Goal: Transaction & Acquisition: Book appointment/travel/reservation

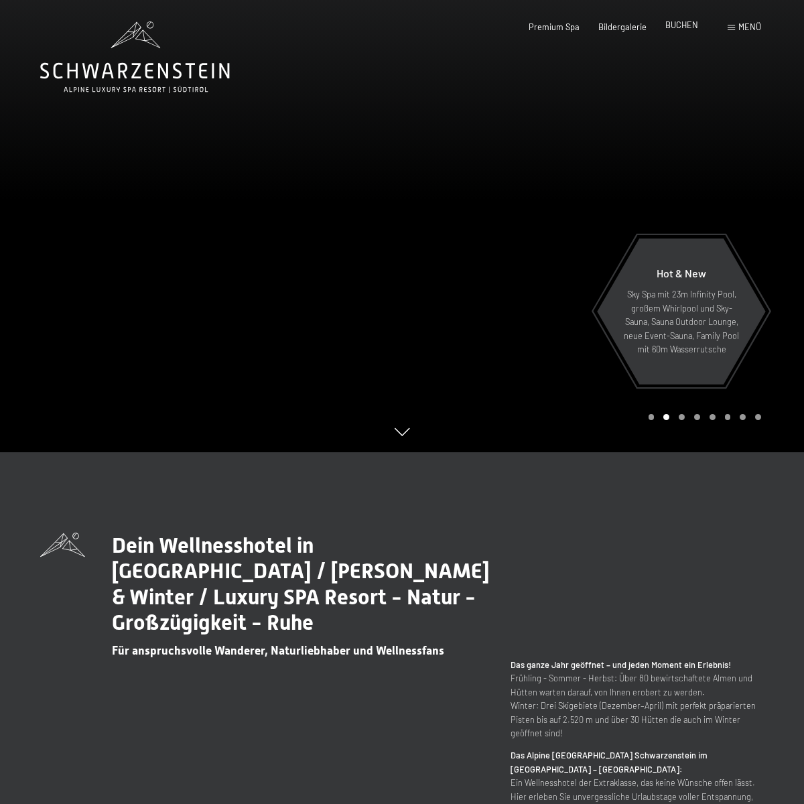
click at [684, 28] on span "BUCHEN" at bounding box center [681, 24] width 33 height 11
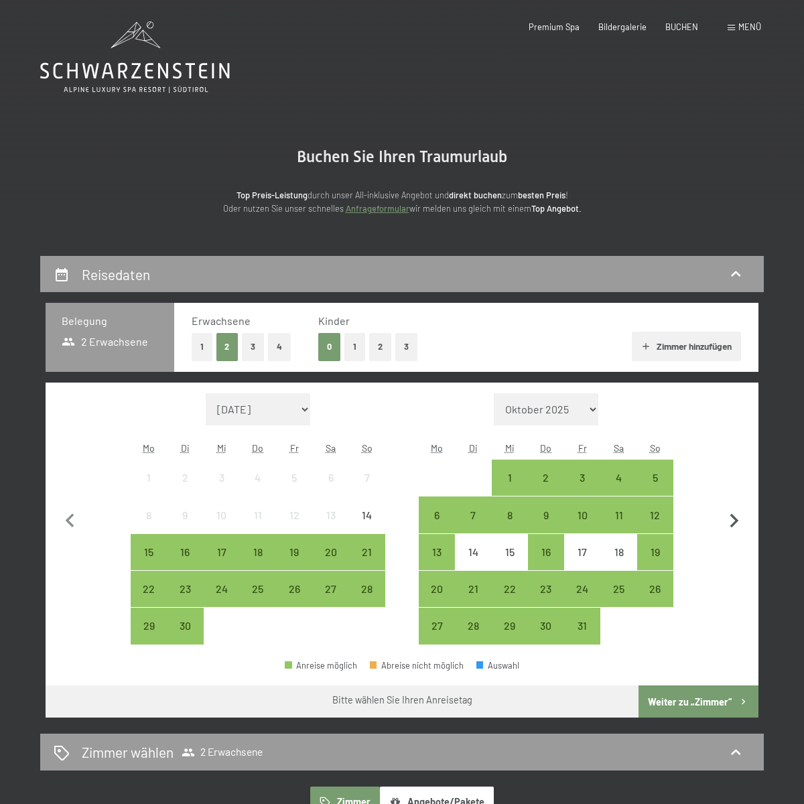
click at [737, 520] on icon "button" at bounding box center [733, 521] width 9 height 14
select select "2025-10-01"
select select "2025-11-01"
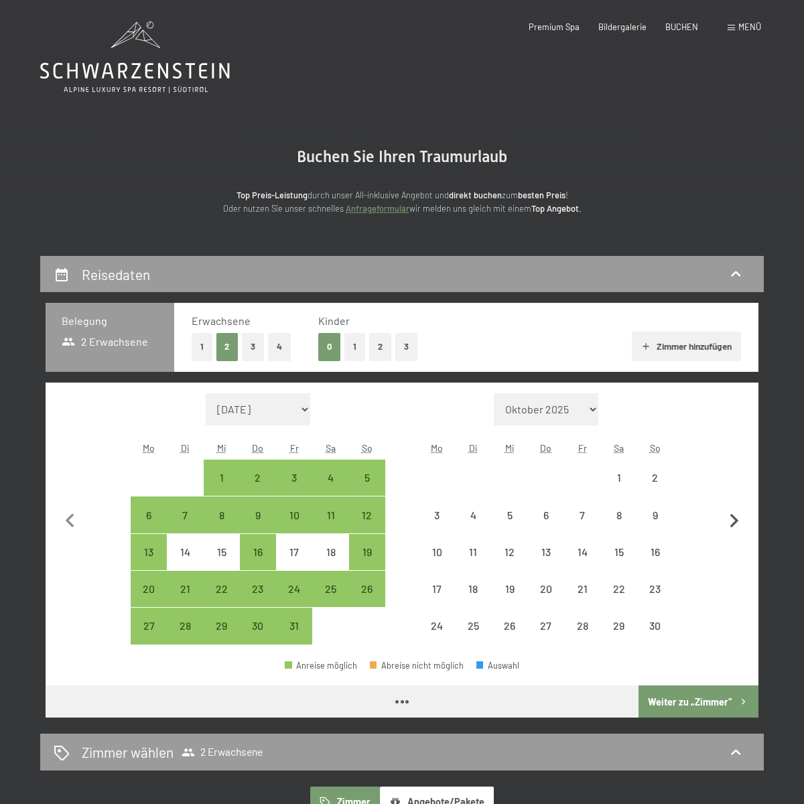
select select "2025-10-01"
select select "2025-11-01"
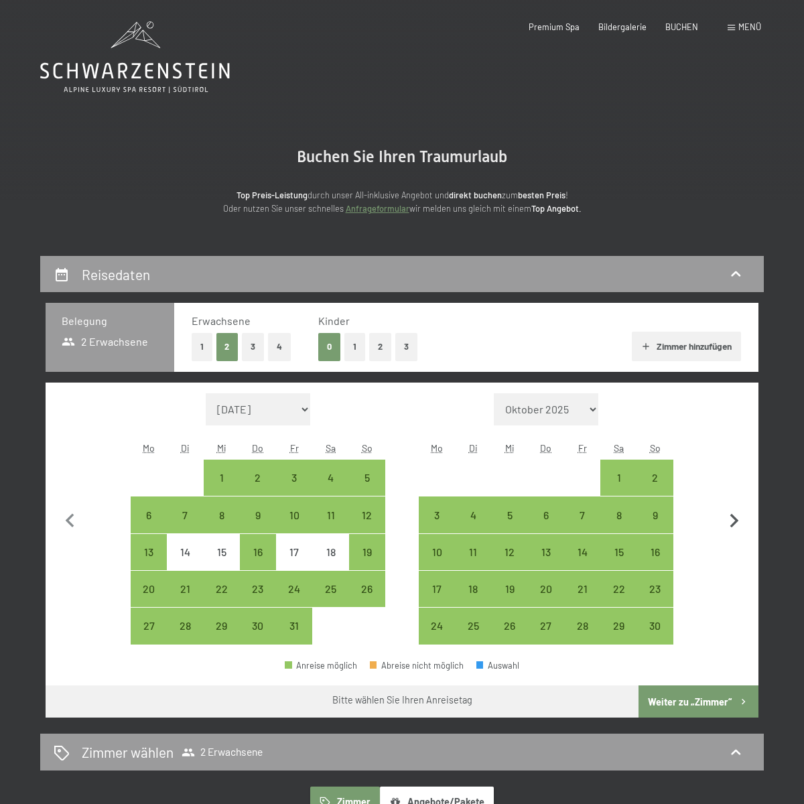
click at [737, 520] on icon "button" at bounding box center [733, 521] width 9 height 14
select select "2025-11-01"
select select "2025-12-01"
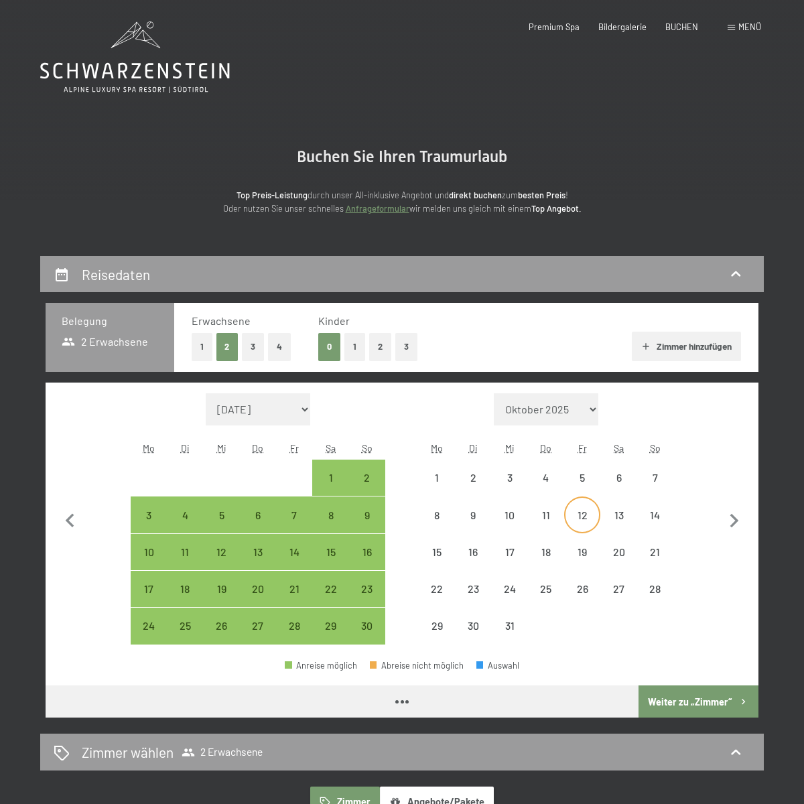
select select "2025-11-01"
select select "2025-12-01"
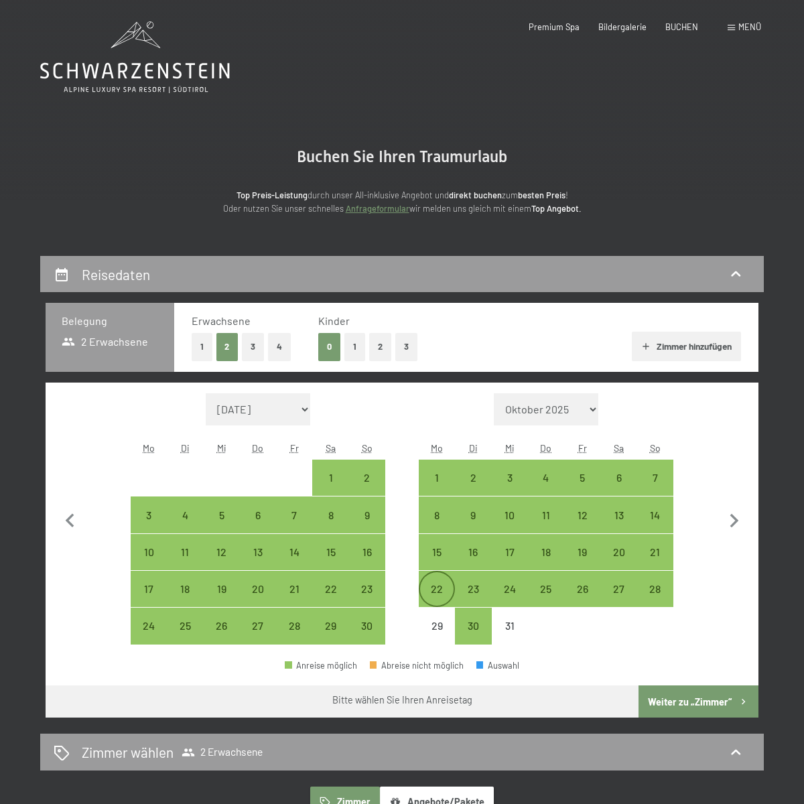
click at [444, 593] on div "22" at bounding box center [436, 599] width 33 height 33
select select "2025-11-01"
select select "2025-12-01"
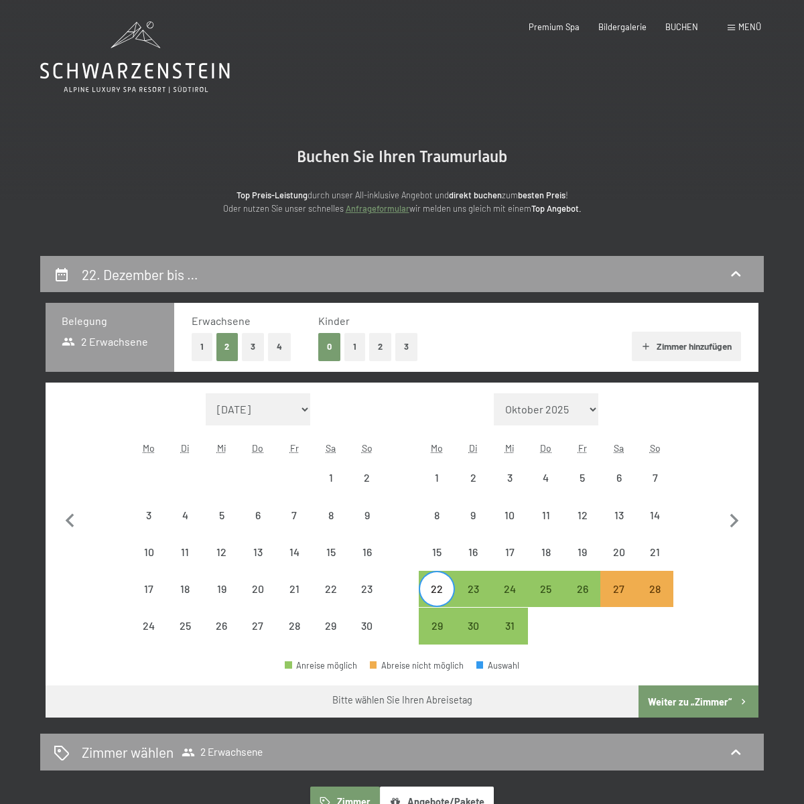
click at [704, 555] on div "Monat/Jahr September 2025 Oktober 2025 November 2025 Dezember 2025 Januar 2026 …" at bounding box center [402, 519] width 670 height 252
click at [579, 553] on div "19" at bounding box center [581, 562] width 33 height 33
select select "2025-11-01"
select select "2025-12-01"
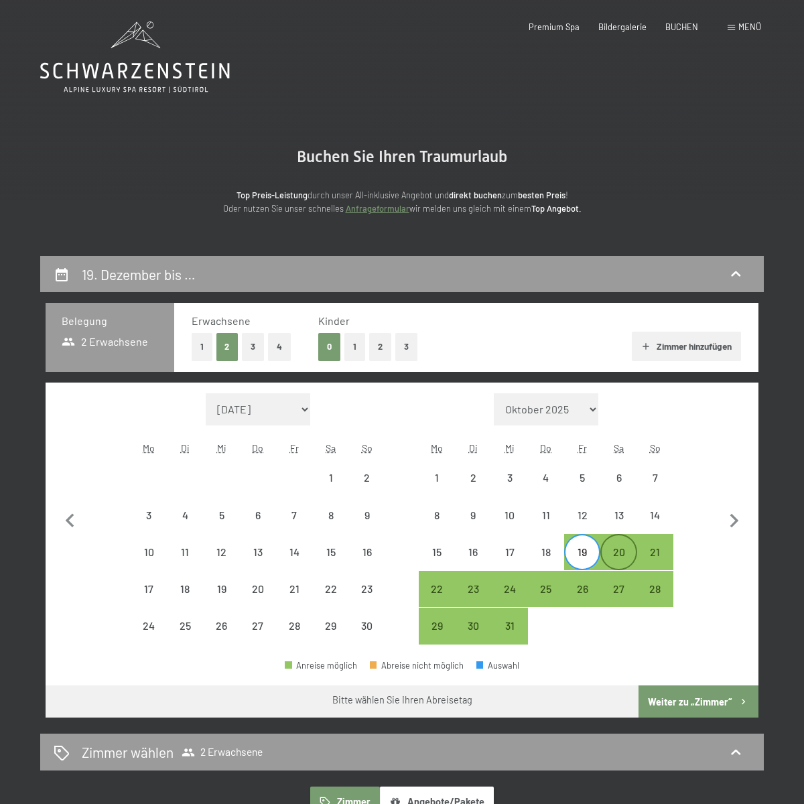
click at [617, 555] on div "20" at bounding box center [617, 562] width 33 height 33
select select "2025-11-01"
select select "2025-12-01"
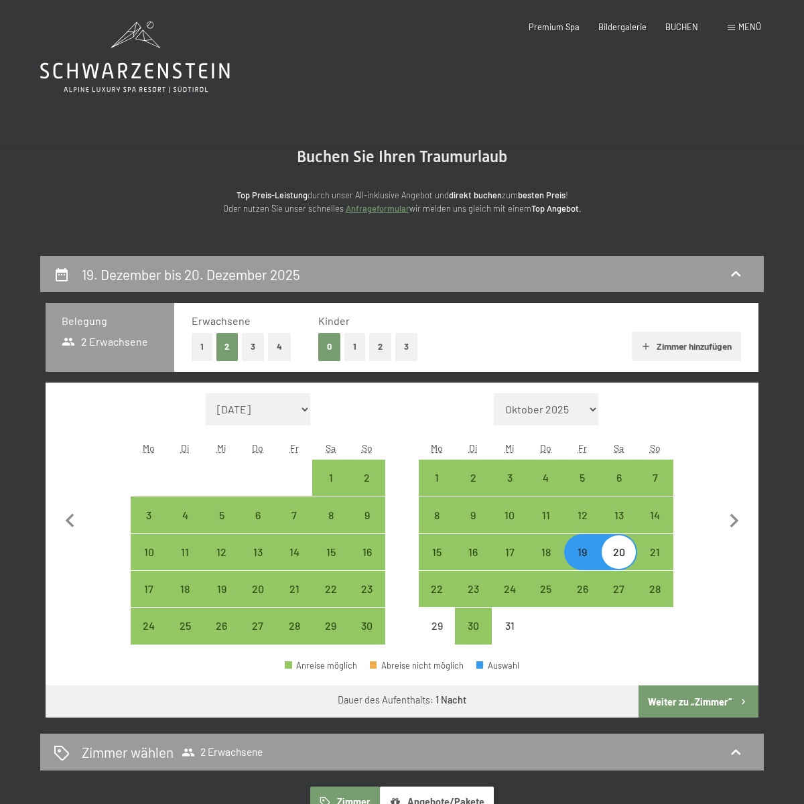
click at [713, 567] on div "Monat/Jahr September 2025 Oktober 2025 November 2025 Dezember 2025 Januar 2026 …" at bounding box center [402, 519] width 670 height 252
click at [620, 556] on div "20" at bounding box center [617, 562] width 33 height 33
select select "2025-11-01"
select select "2025-12-01"
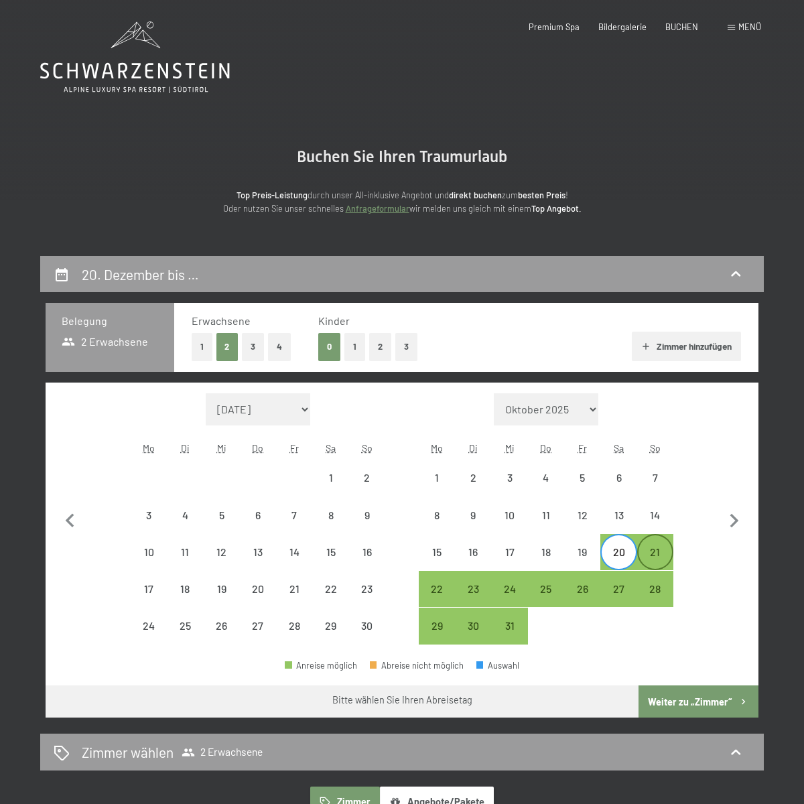
click at [664, 552] on div "21" at bounding box center [654, 562] width 33 height 33
select select "2025-11-01"
select select "2025-12-01"
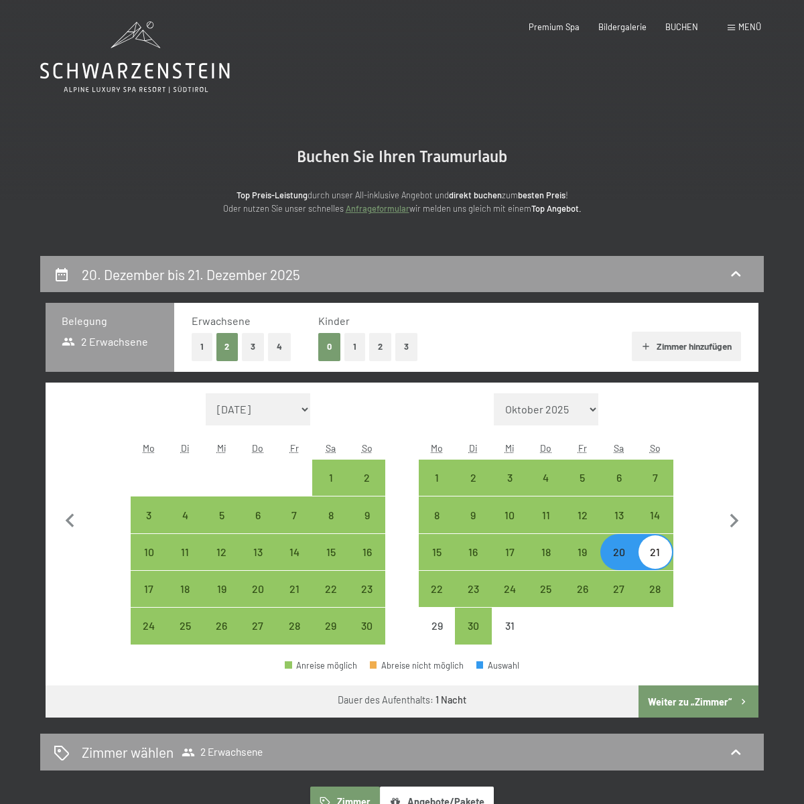
click at [664, 552] on div "21" at bounding box center [654, 562] width 33 height 33
select select "2025-11-01"
select select "2025-12-01"
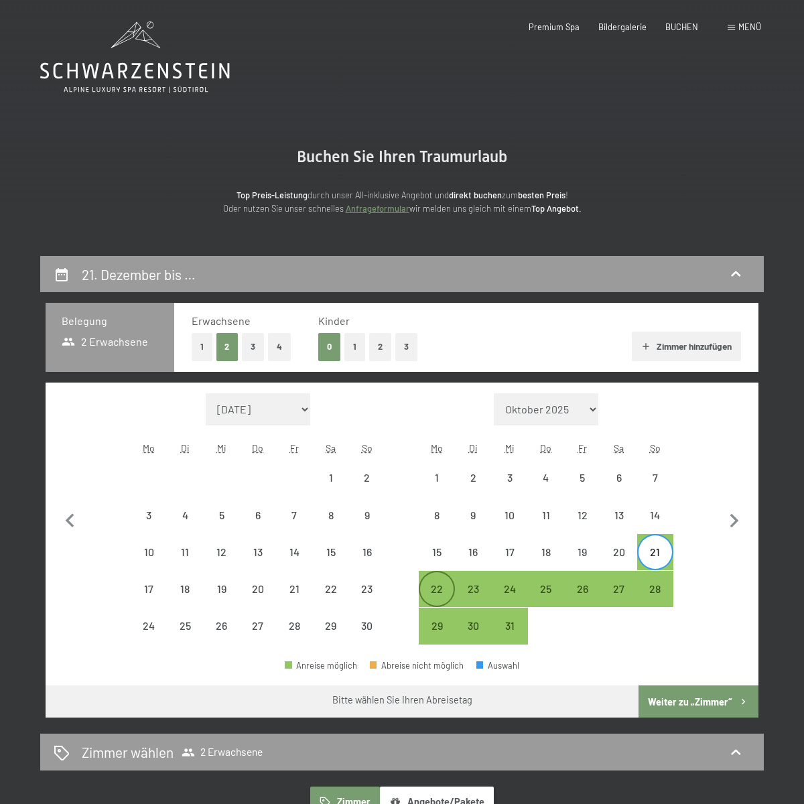
click at [441, 597] on div "22" at bounding box center [436, 599] width 33 height 33
select select "2025-11-01"
select select "2025-12-01"
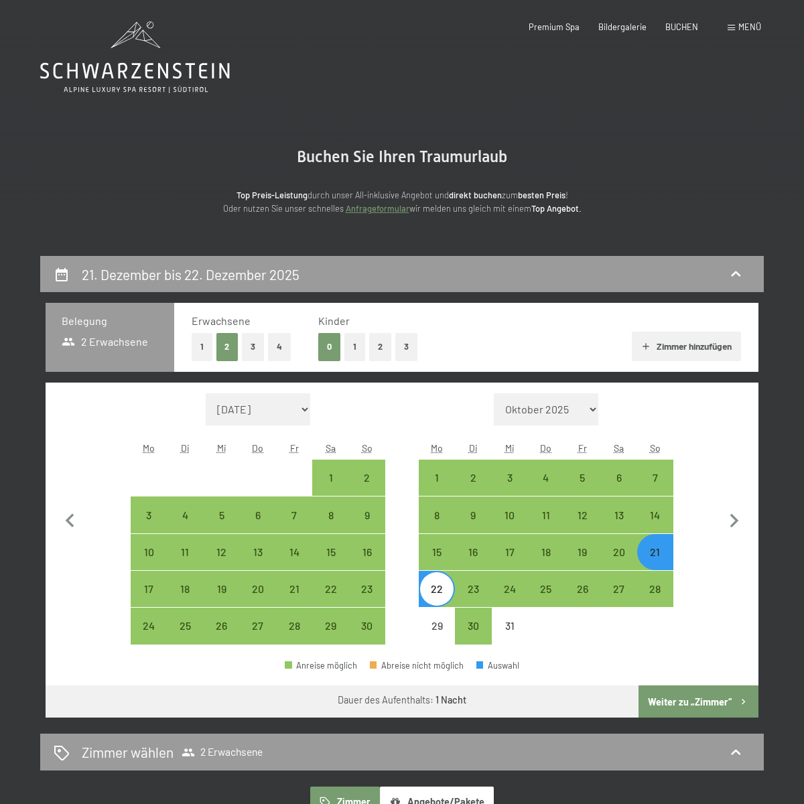
click at [441, 595] on div "22" at bounding box center [436, 599] width 33 height 33
select select "2025-11-01"
select select "2025-12-01"
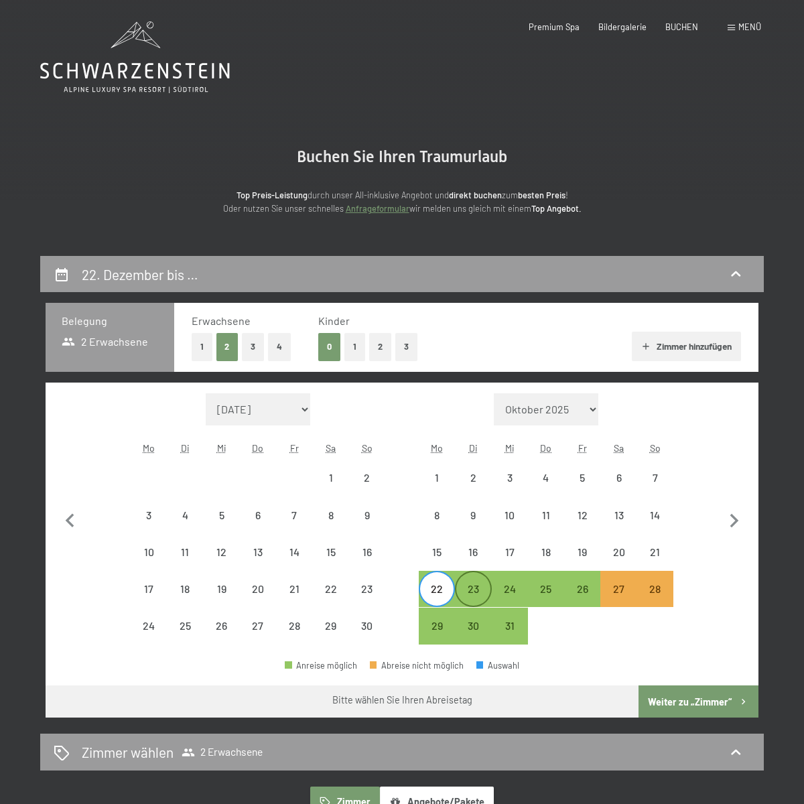
click at [476, 587] on div "23" at bounding box center [472, 599] width 33 height 33
select select "2025-11-01"
select select "2025-12-01"
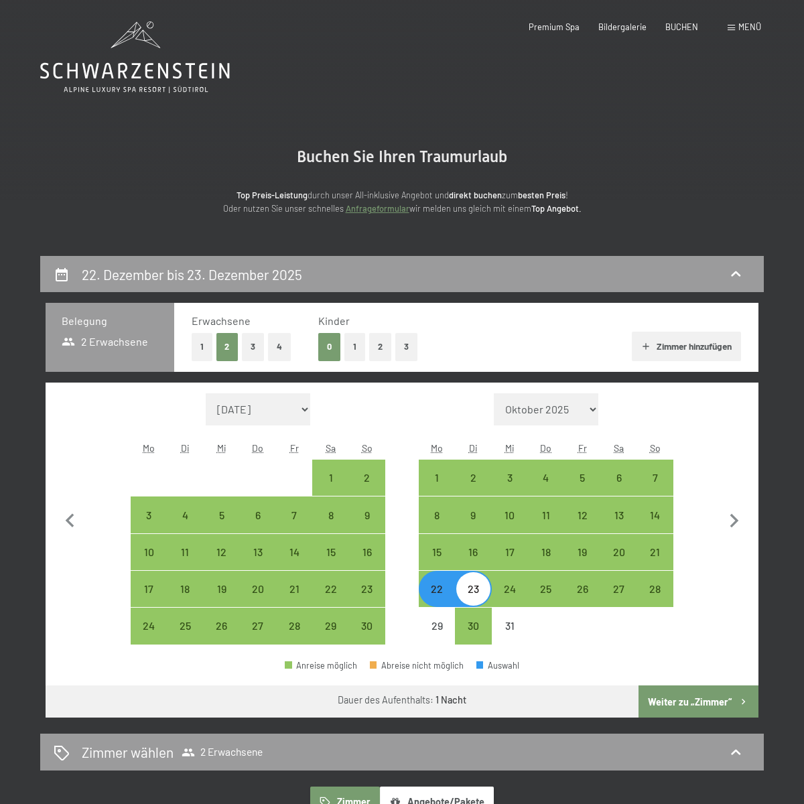
click at [476, 587] on div "23" at bounding box center [472, 599] width 33 height 33
select select "2025-11-01"
select select "2025-12-01"
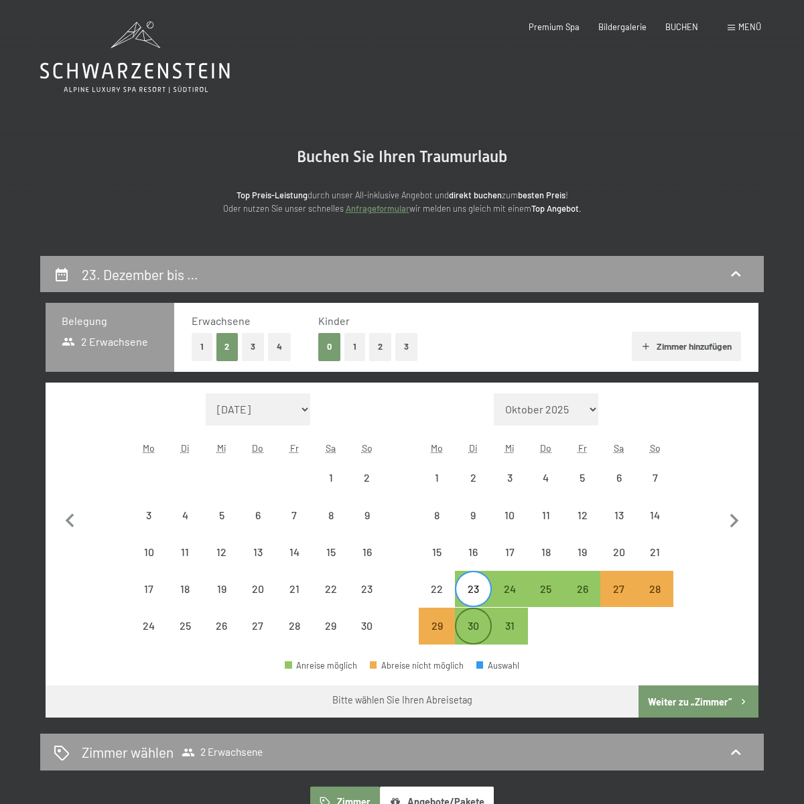
click at [475, 626] on div "30" at bounding box center [472, 636] width 33 height 33
select select "2025-11-01"
select select "2025-12-01"
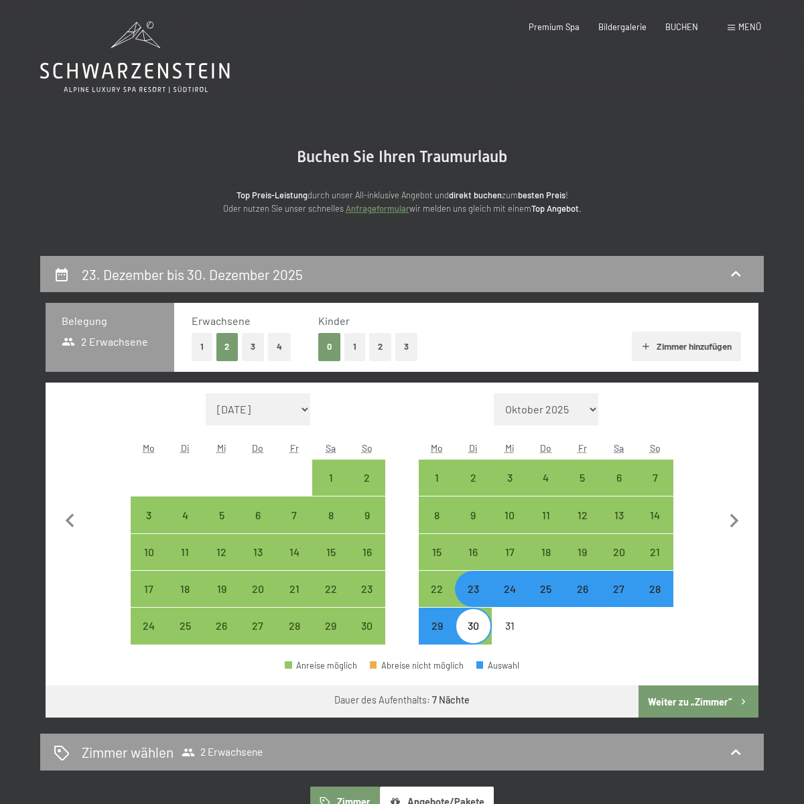
click at [679, 701] on button "Weiter zu „Zimmer“" at bounding box center [698, 701] width 120 height 32
select select "2025-11-01"
select select "2025-12-01"
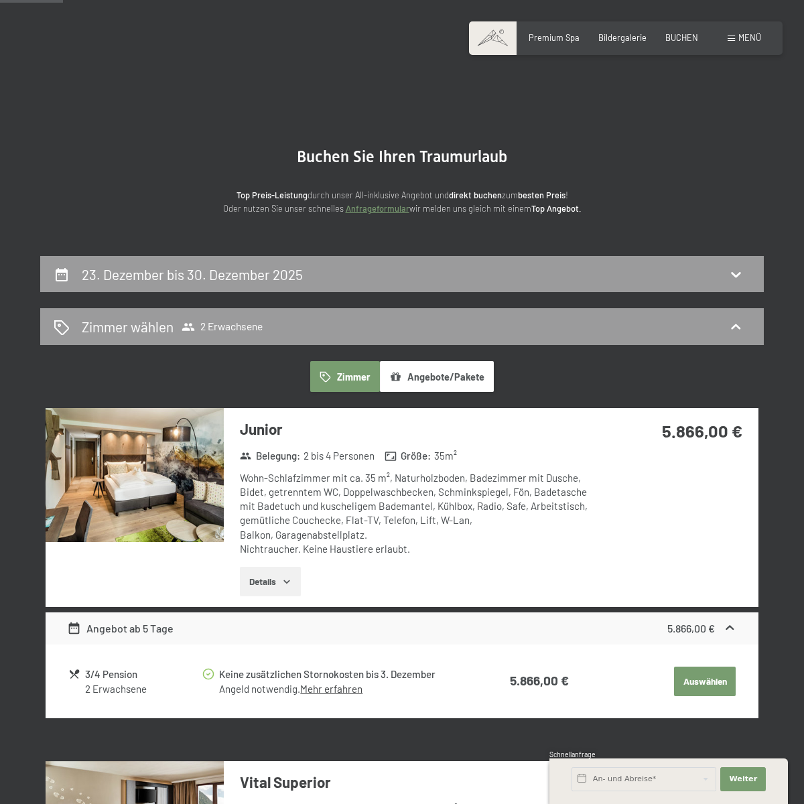
scroll to position [255, 0]
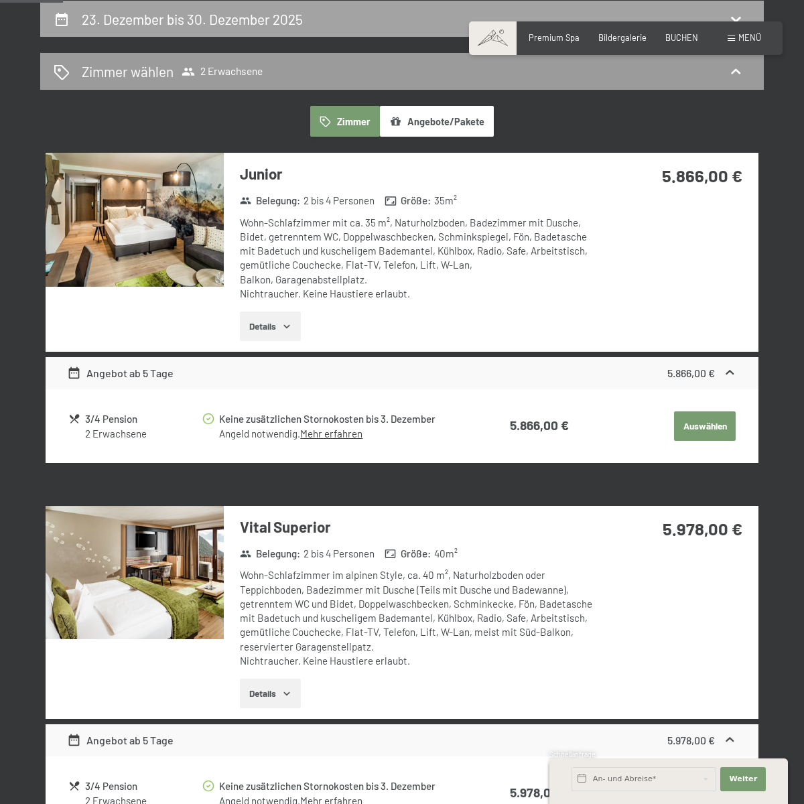
click at [64, 18] on icon at bounding box center [62, 19] width 16 height 16
select select "2025-11-01"
select select "2025-12-01"
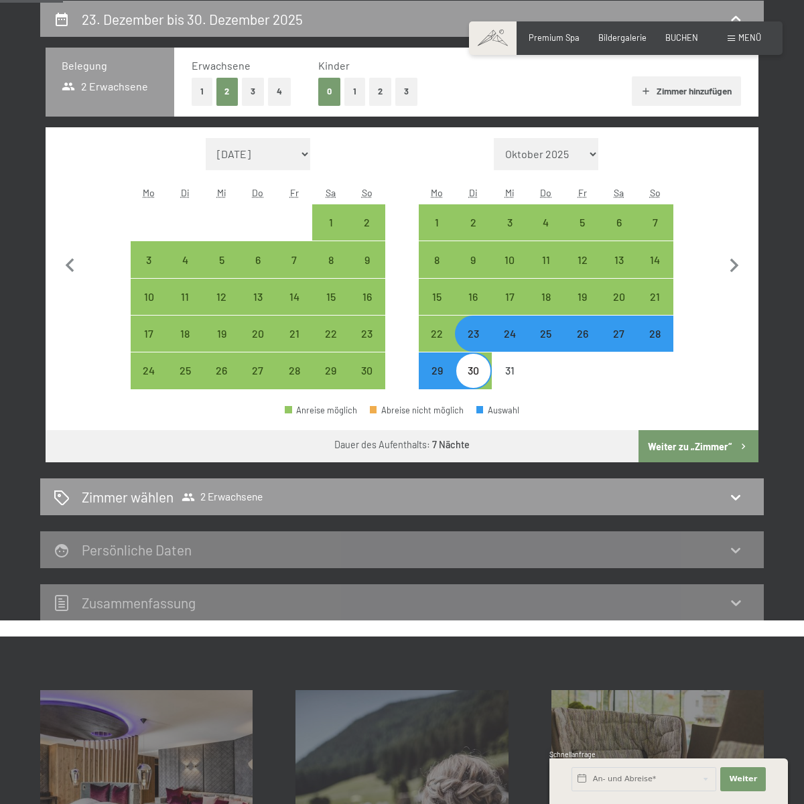
click at [510, 344] on div "24" at bounding box center [509, 344] width 33 height 33
select select "2025-11-01"
select select "2025-12-01"
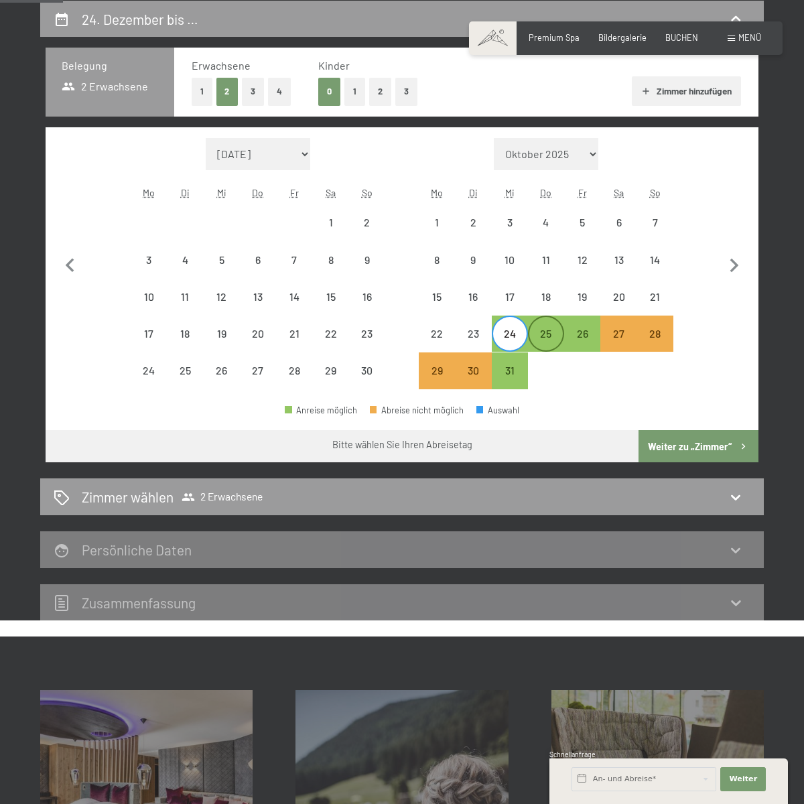
click at [549, 329] on div "25" at bounding box center [545, 344] width 33 height 33
select select "2025-11-01"
select select "2025-12-01"
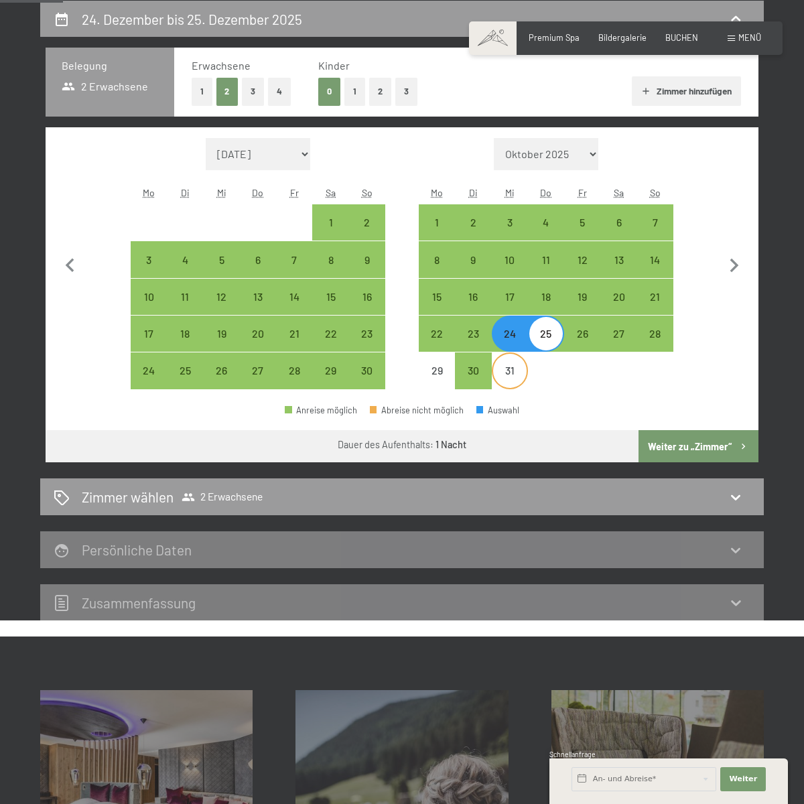
click at [510, 375] on div "31" at bounding box center [509, 381] width 33 height 33
select select "2025-11-01"
select select "2025-12-01"
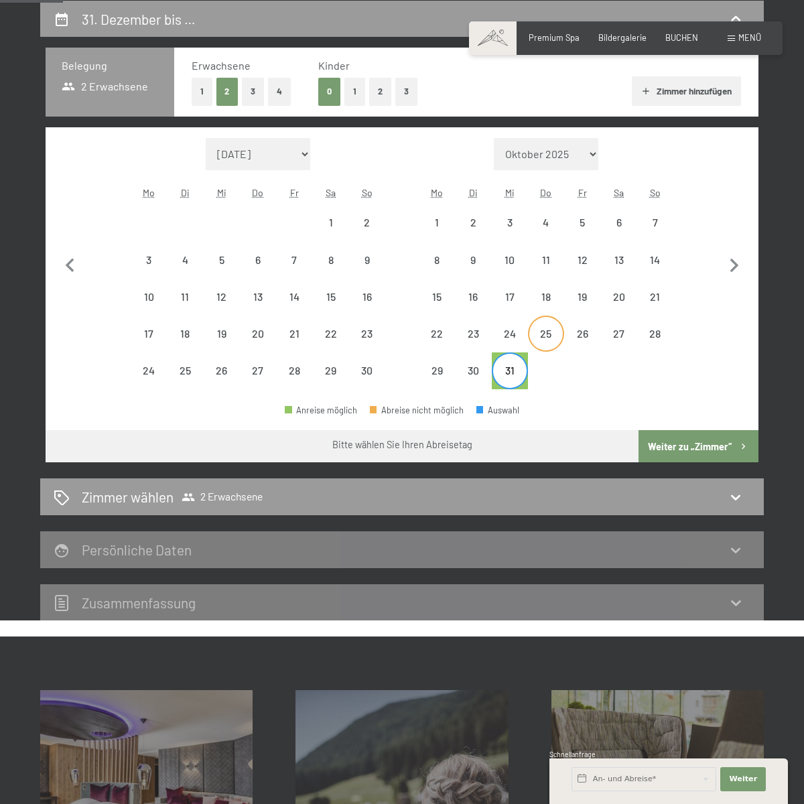
click at [540, 333] on div "25" at bounding box center [545, 344] width 33 height 33
select select "2025-11-01"
select select "2025-12-01"
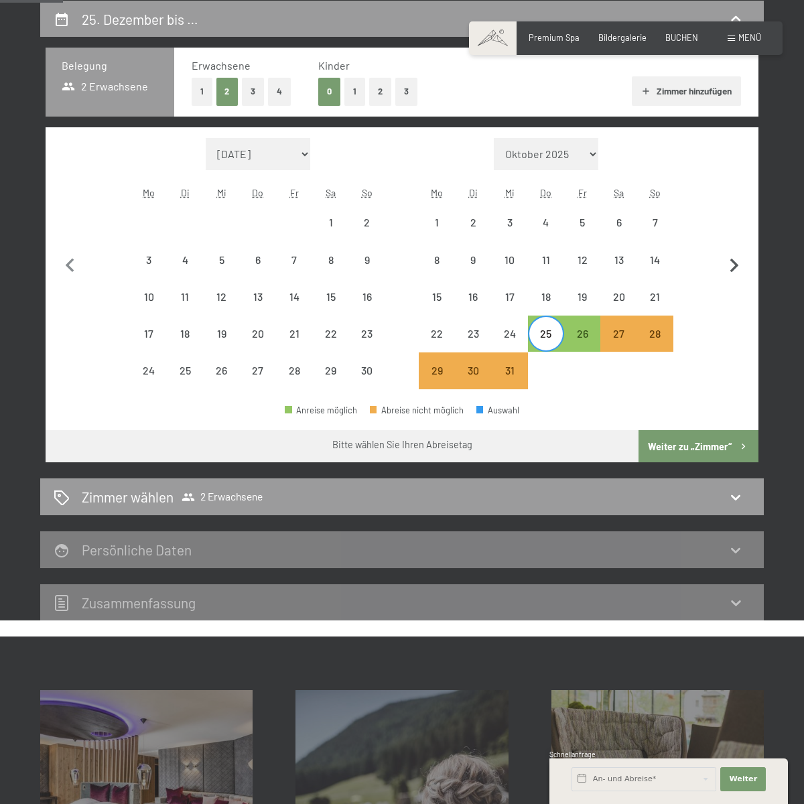
click at [731, 263] on icon "button" at bounding box center [734, 266] width 28 height 28
select select "2025-12-01"
select select "2026-01-01"
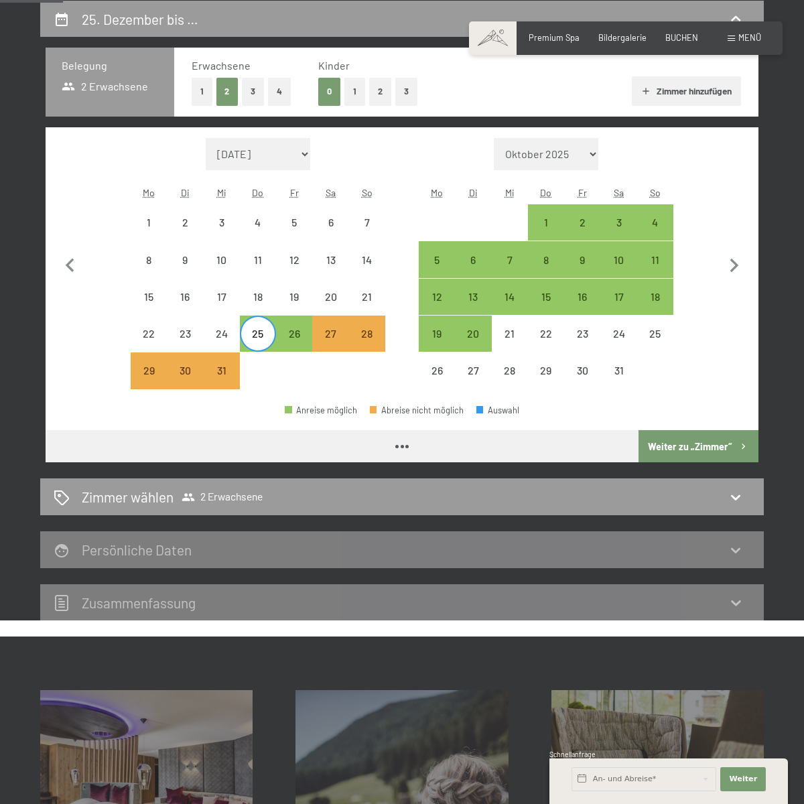
select select "2025-12-01"
select select "2026-01-01"
click at [285, 335] on div "26" at bounding box center [293, 344] width 33 height 33
select select "2025-12-01"
select select "2026-01-01"
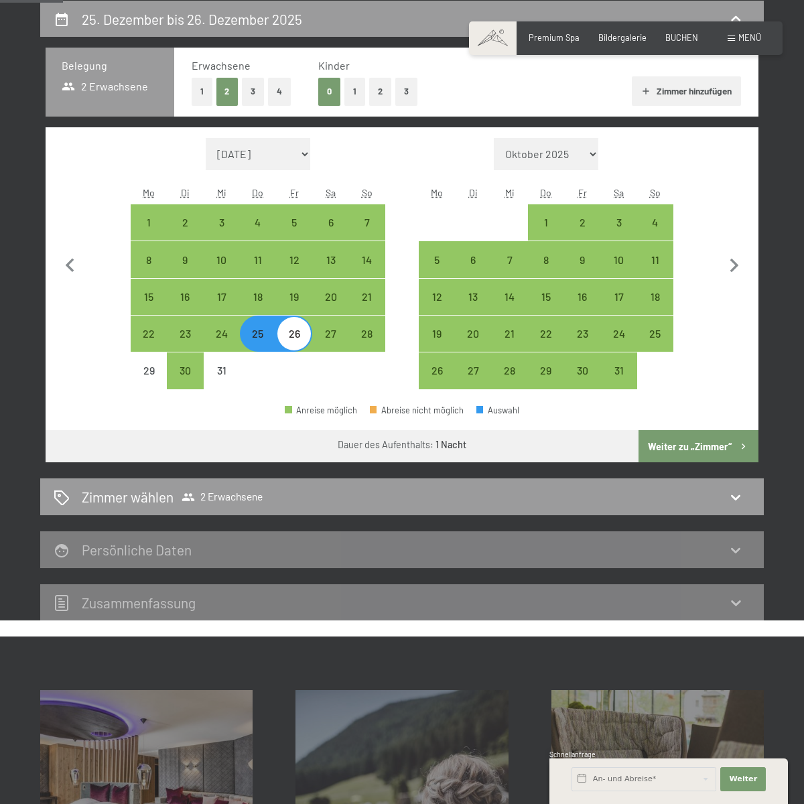
click at [305, 341] on div "26" at bounding box center [293, 344] width 33 height 33
select select "2025-12-01"
select select "2026-01-01"
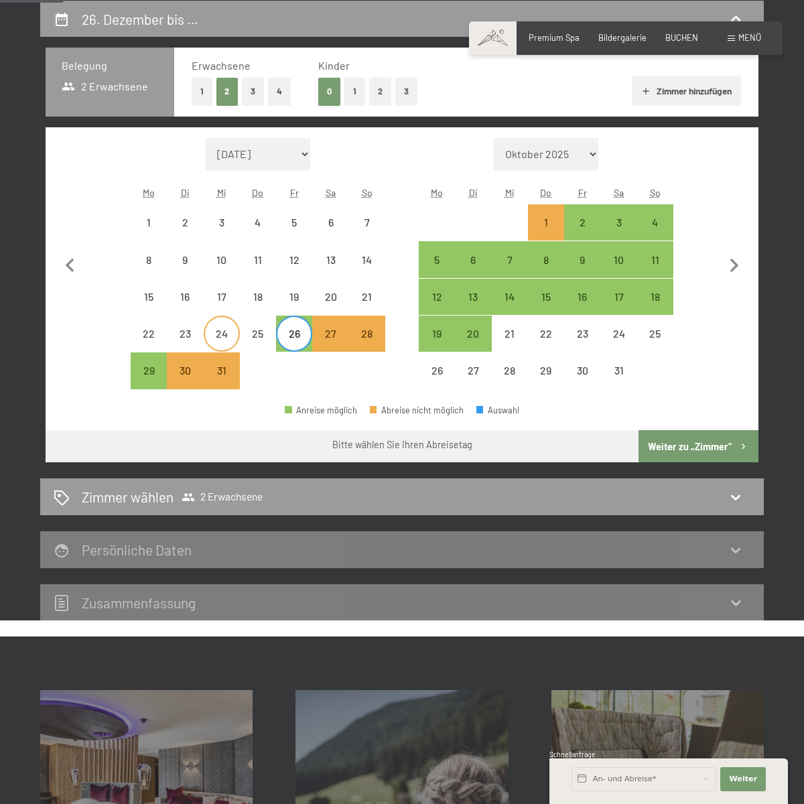
click at [223, 337] on div "24" at bounding box center [221, 344] width 33 height 33
select select "2025-12-01"
select select "2026-01-01"
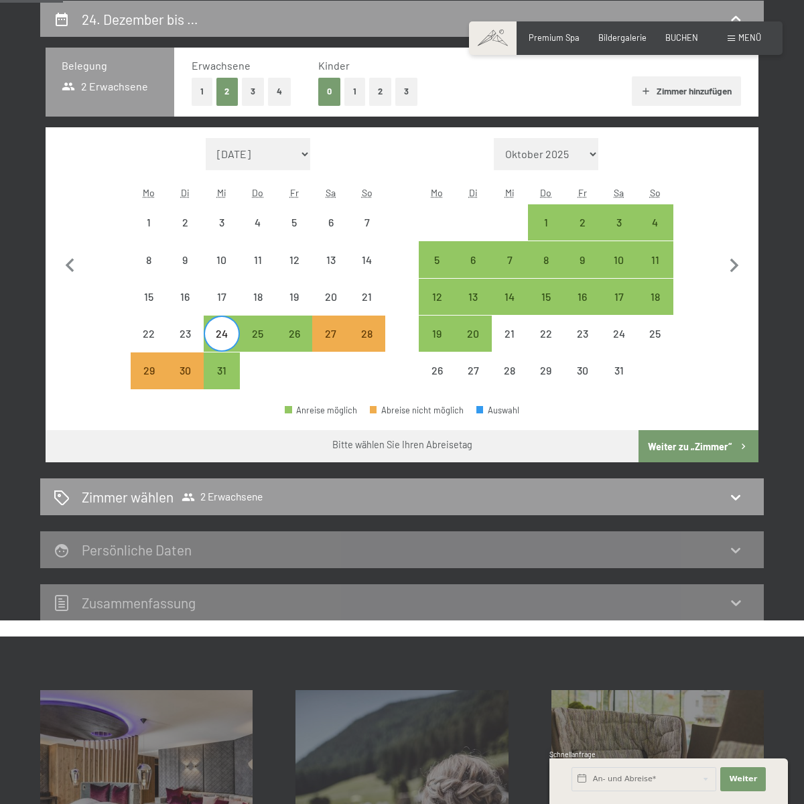
click at [223, 338] on div "24" at bounding box center [221, 344] width 33 height 33
select select "2025-12-01"
select select "2026-01-01"
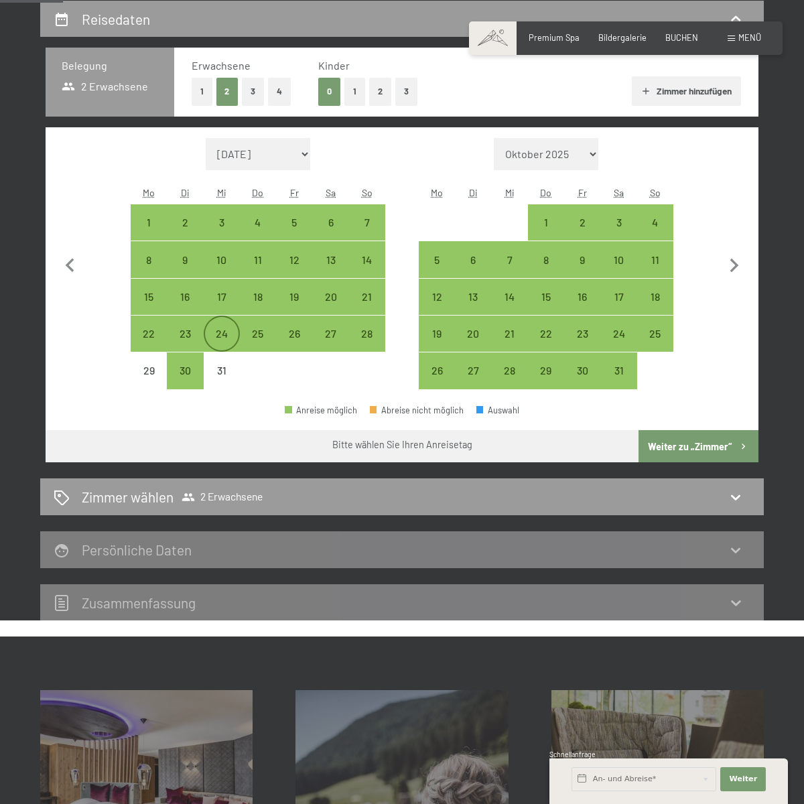
click at [223, 338] on div "24" at bounding box center [221, 344] width 33 height 33
select select "2025-12-01"
select select "2026-01-01"
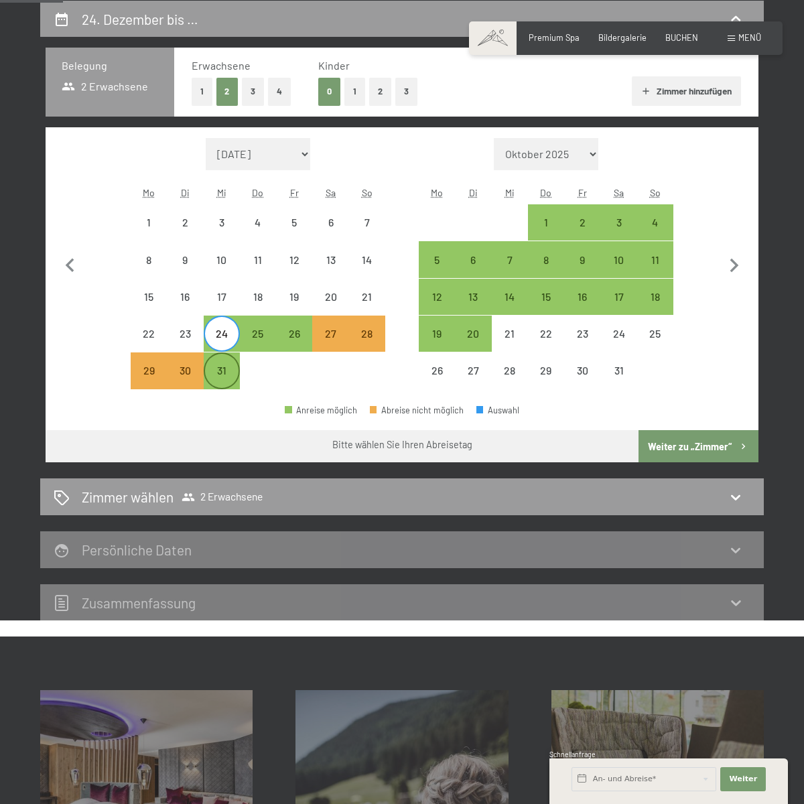
click at [213, 378] on div "31" at bounding box center [221, 381] width 33 height 33
select select "2025-12-01"
select select "2026-01-01"
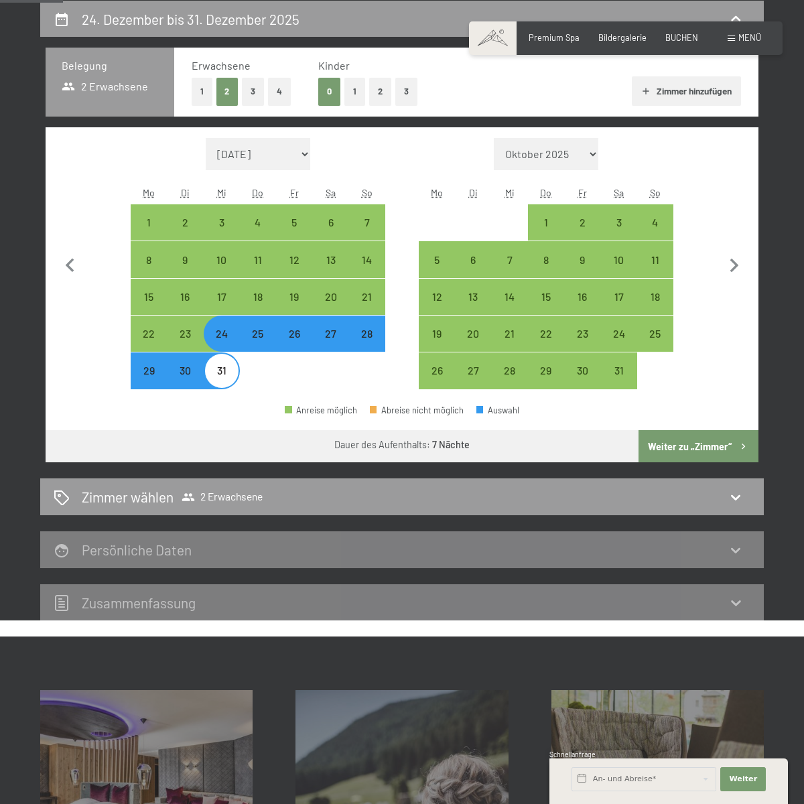
click at [680, 447] on button "Weiter zu „Zimmer“" at bounding box center [698, 446] width 120 height 32
select select "2025-12-01"
select select "2026-01-01"
